Goal: Information Seeking & Learning: Find specific fact

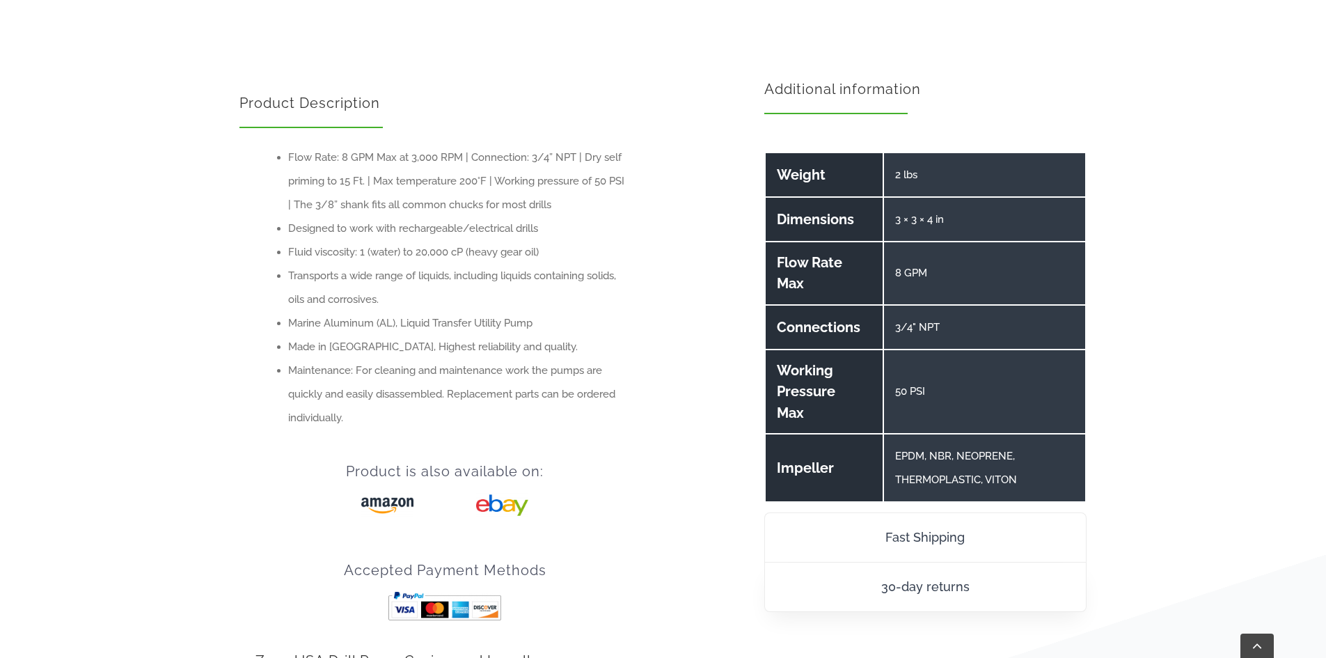
scroll to position [1114, 0]
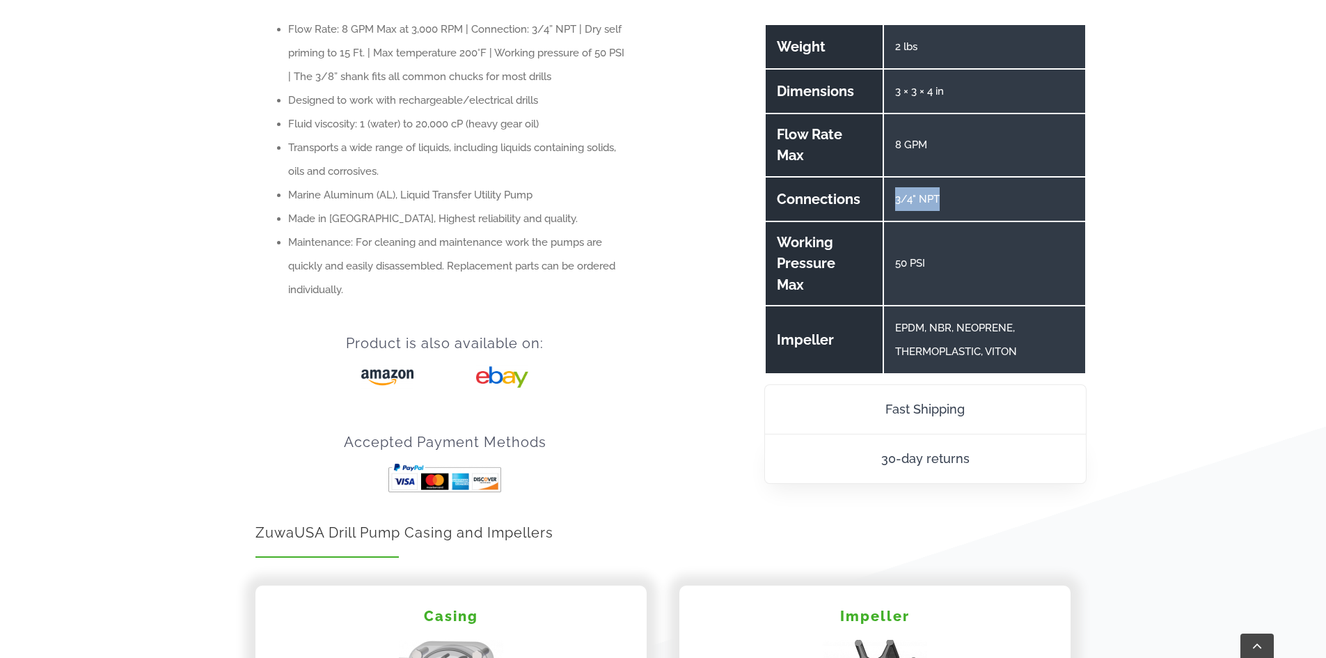
drag, startPoint x: 947, startPoint y: 199, endPoint x: 889, endPoint y: 201, distance: 57.8
click at [889, 201] on td "3/4" NPT" at bounding box center [984, 199] width 201 height 43
copy p "3/4" NPT"
drag, startPoint x: 956, startPoint y: 89, endPoint x: 890, endPoint y: 92, distance: 66.2
click at [890, 92] on td "3 × 3 × 4 in" at bounding box center [984, 91] width 201 height 43
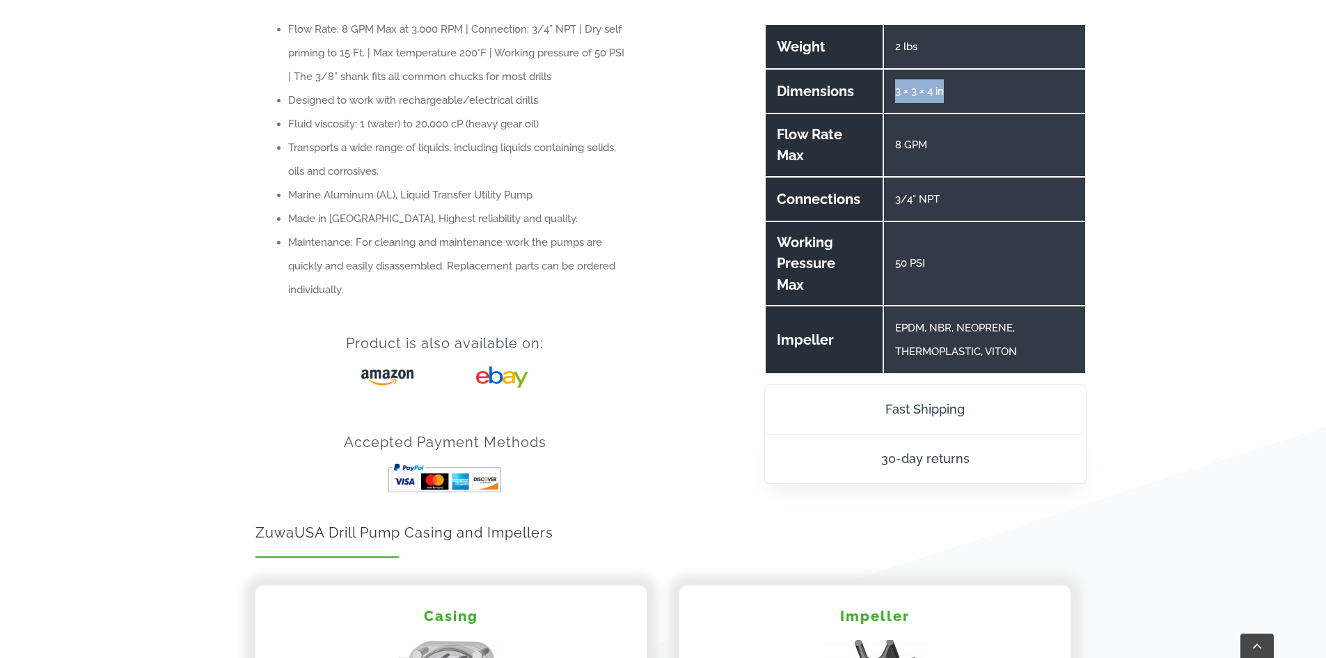
copy td "3 × 3 × 4 in"
drag, startPoint x: 942, startPoint y: 198, endPoint x: 775, endPoint y: 199, distance: 166.4
click at [775, 199] on tr "Connections 3/4" NPT" at bounding box center [926, 199] width 320 height 43
copy tr "Connections 3/4" NPT"
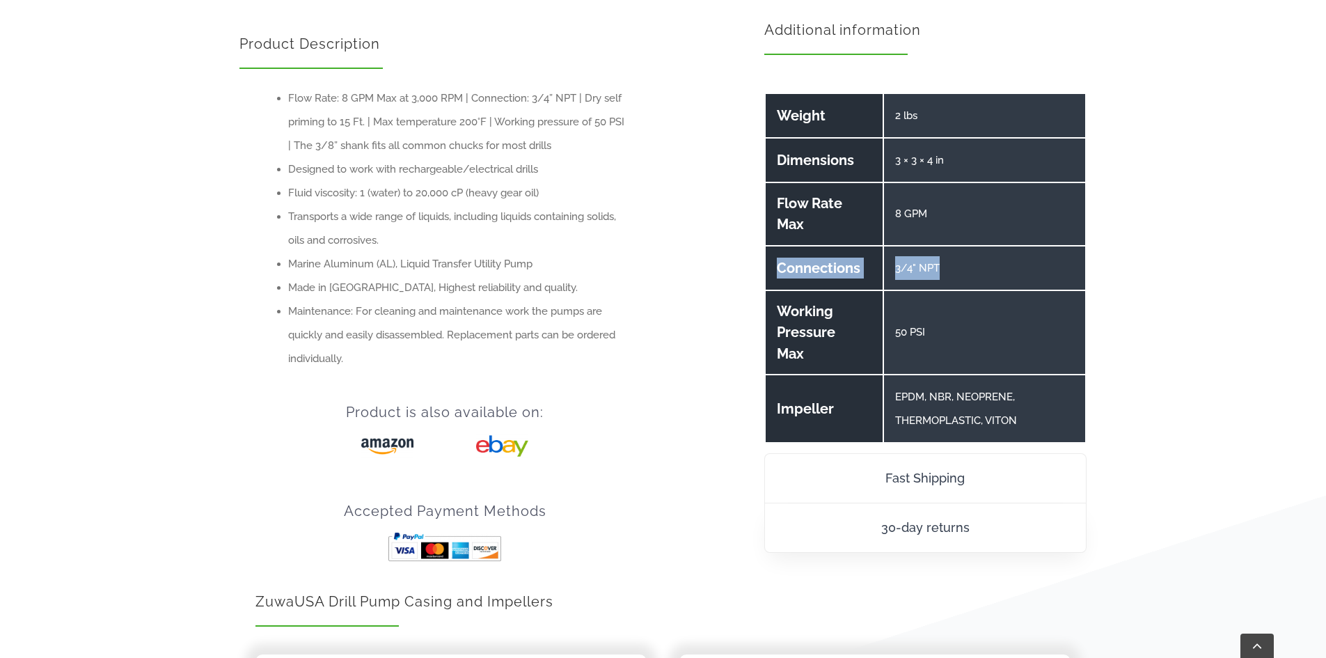
scroll to position [1044, 0]
drag, startPoint x: 927, startPoint y: 208, endPoint x: 885, endPoint y: 215, distance: 42.3
click at [885, 215] on td "8 GPM" at bounding box center [984, 215] width 201 height 62
copy p "8 GPM"
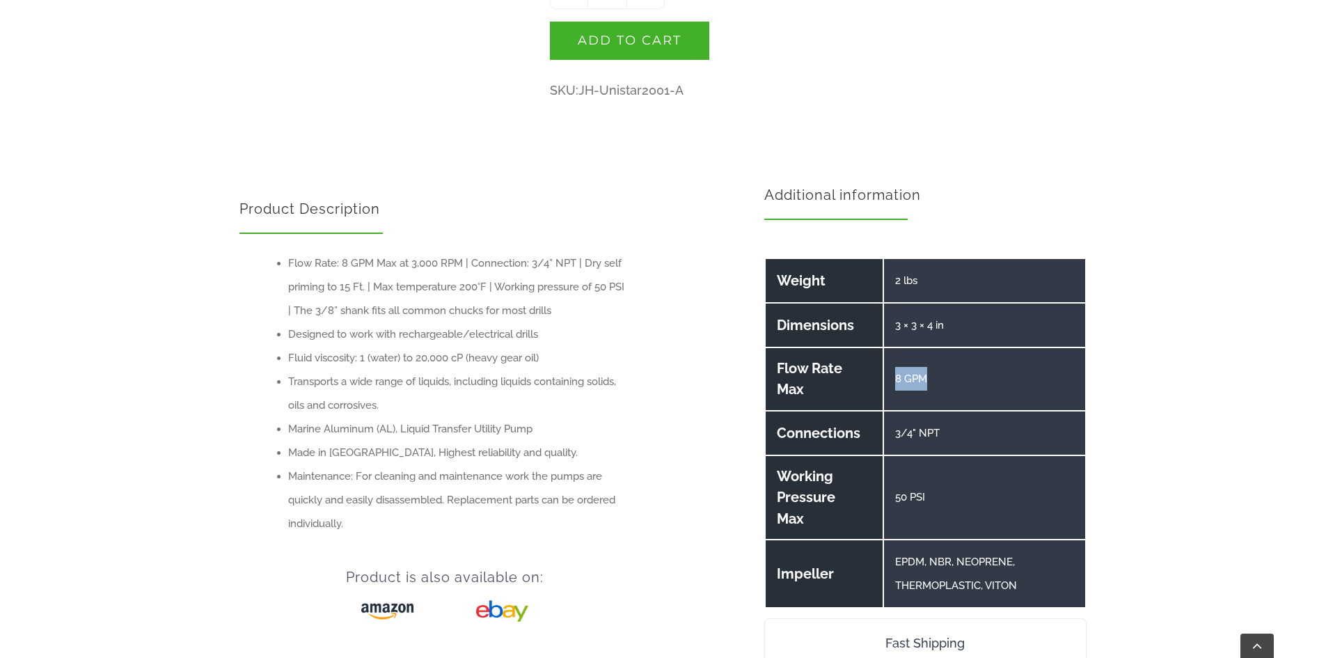
scroll to position [905, 0]
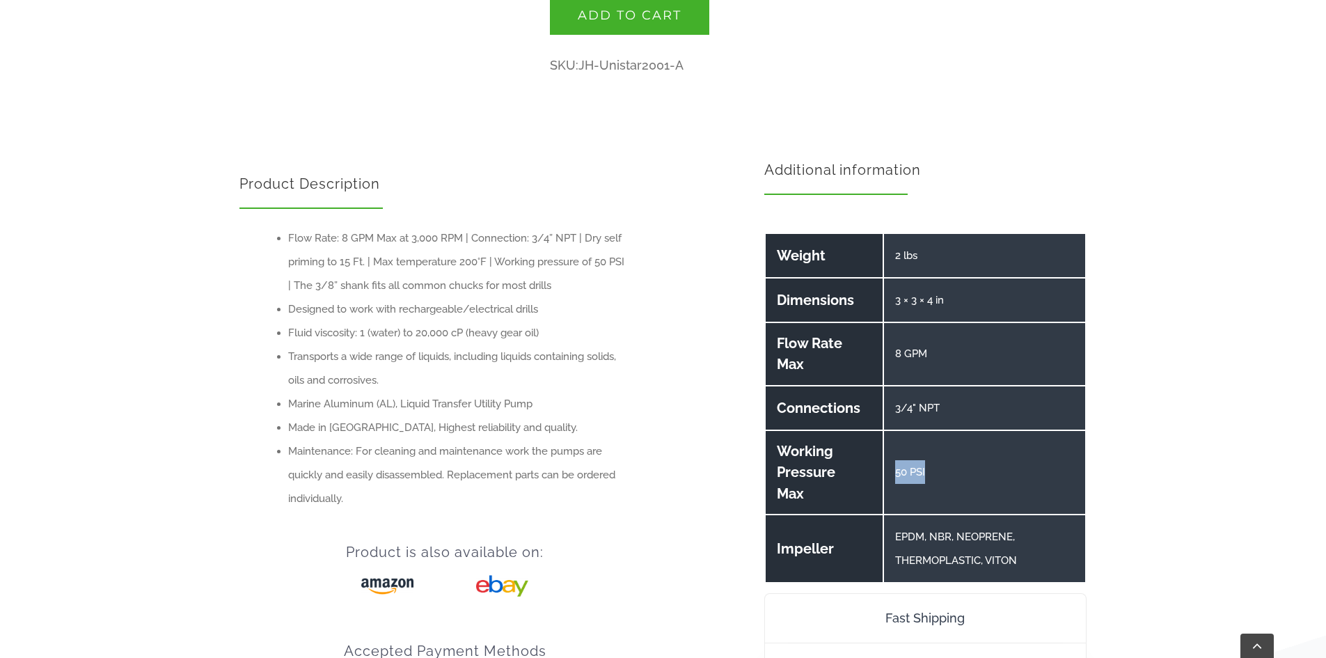
drag, startPoint x: 887, startPoint y: 468, endPoint x: 929, endPoint y: 469, distance: 42.5
click at [929, 469] on td "50 PSI" at bounding box center [984, 472] width 201 height 83
drag, startPoint x: 779, startPoint y: 450, endPoint x: 932, endPoint y: 479, distance: 155.8
click at [932, 479] on tr "Working Pressure Max 50 PSI" at bounding box center [926, 472] width 320 height 83
copy tr "Working Pressure Max 50 PSI"
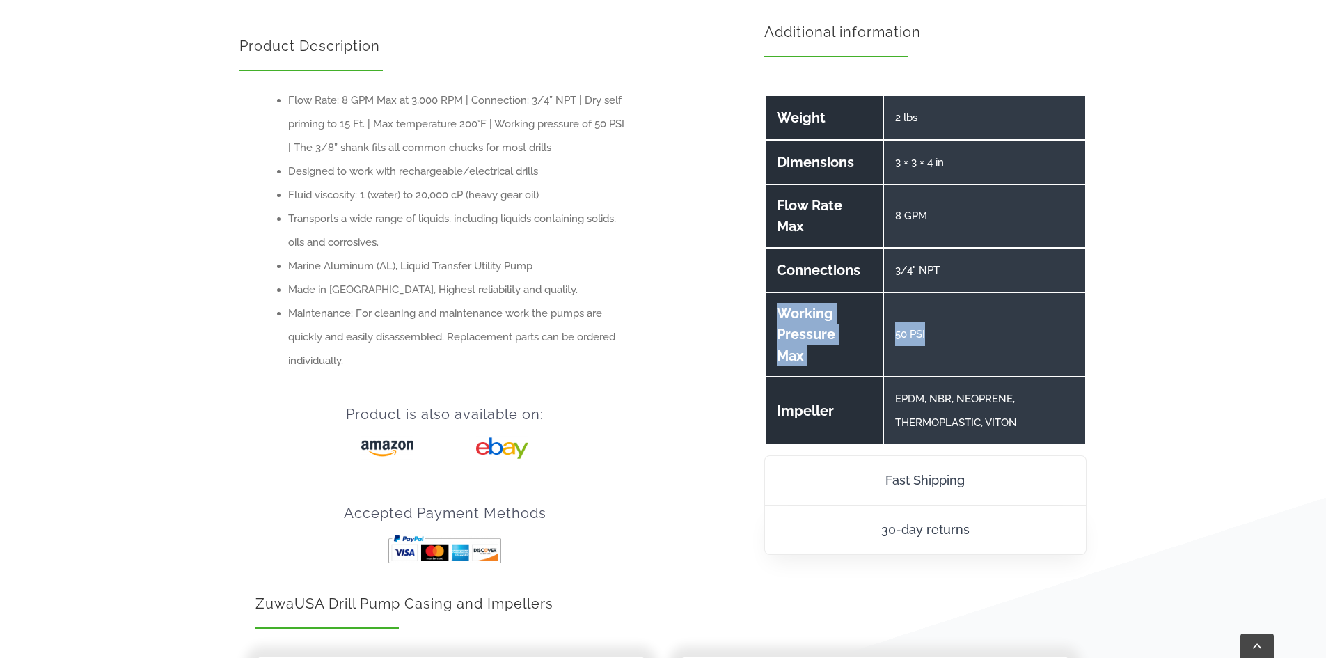
scroll to position [1044, 0]
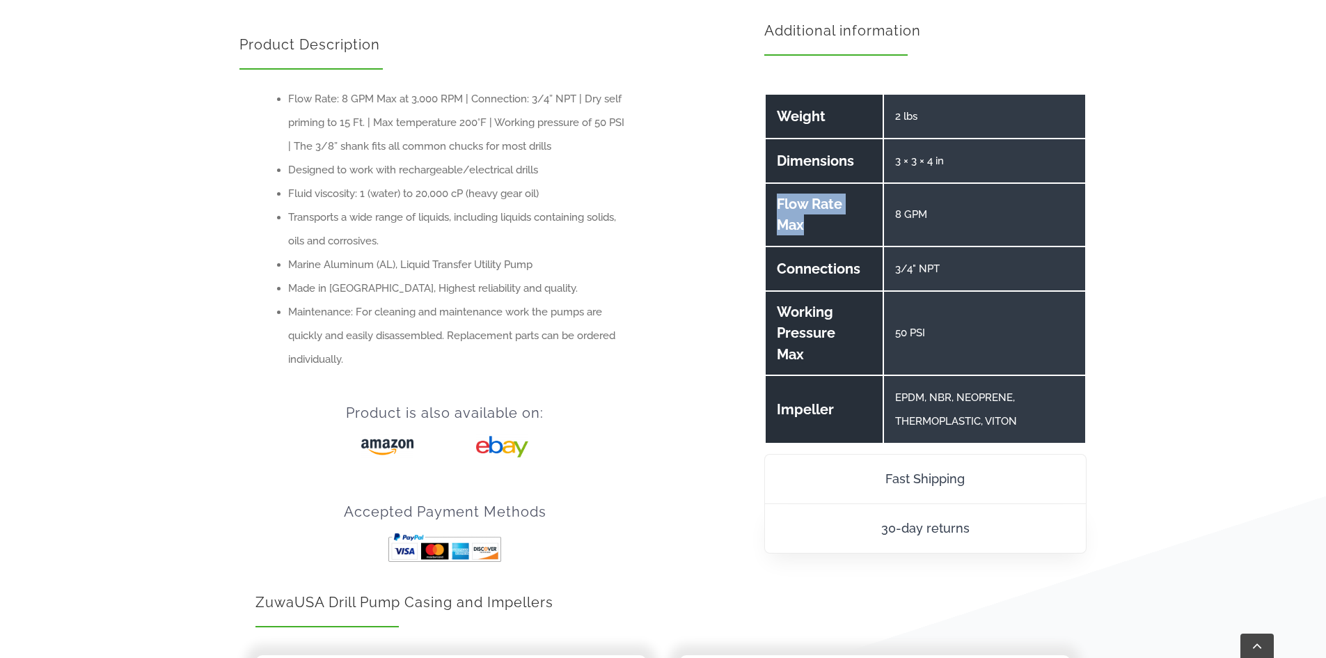
drag, startPoint x: 780, startPoint y: 197, endPoint x: 820, endPoint y: 221, distance: 47.2
click at [820, 221] on th "Flow Rate Max" at bounding box center [824, 215] width 117 height 62
copy th "Flow Rate Max"
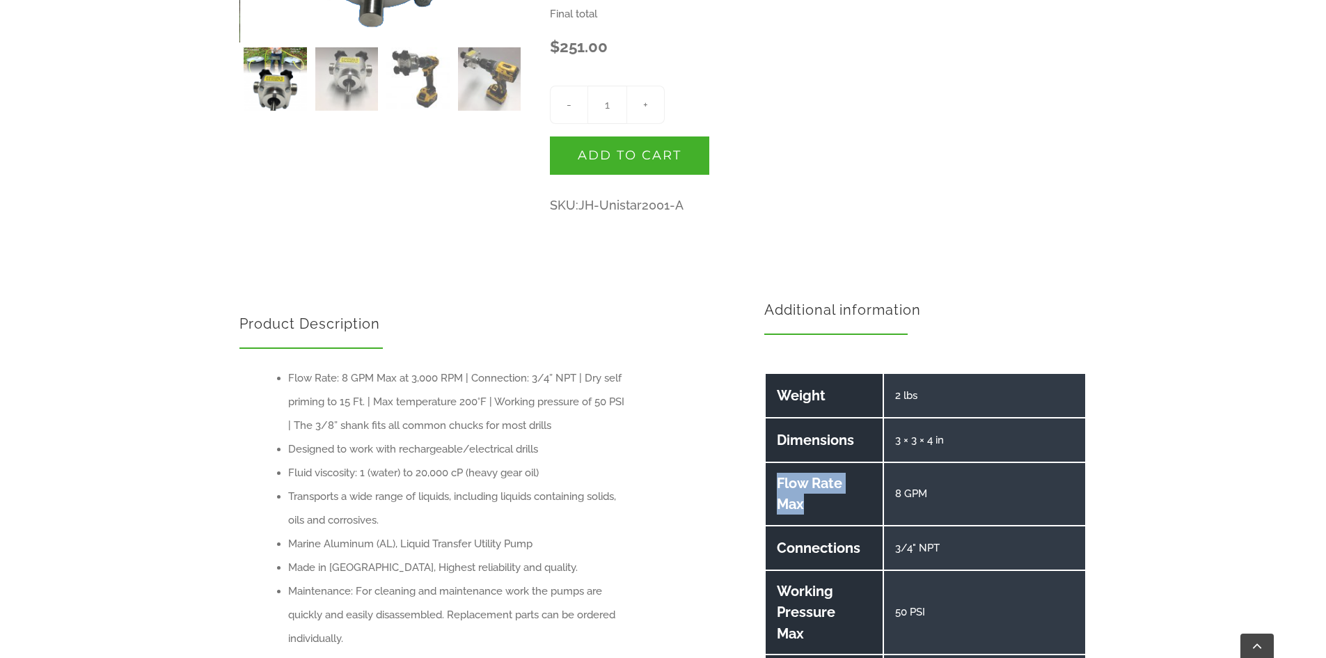
scroll to position [557, 0]
